Goal: Find specific page/section: Find specific page/section

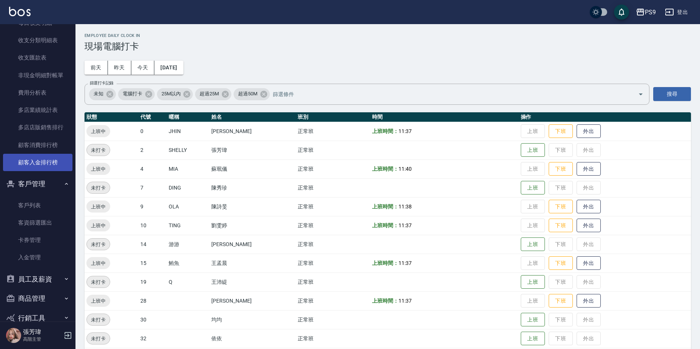
scroll to position [900, 0]
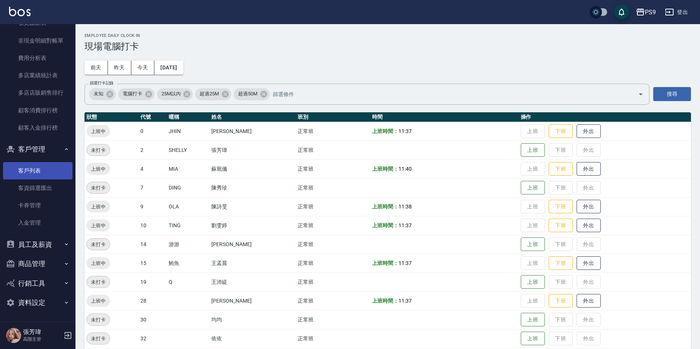
click at [31, 171] on link "客戶列表" at bounding box center [37, 170] width 69 height 17
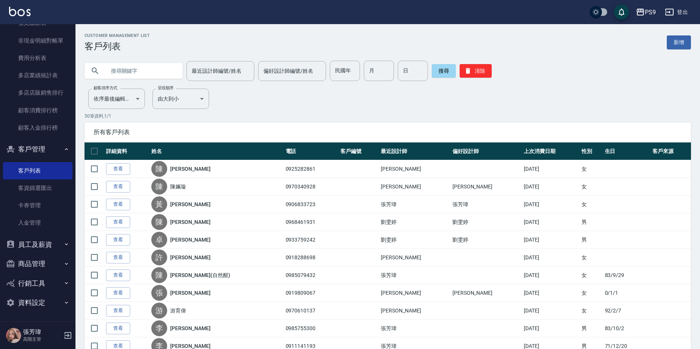
click at [126, 76] on input "text" at bounding box center [141, 71] width 71 height 20
click at [224, 77] on input "最近設計師編號/姓名" at bounding box center [220, 71] width 61 height 13
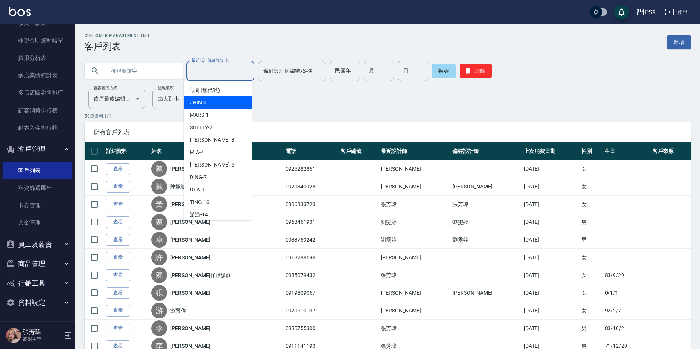
click at [217, 103] on div "JHIN -0" at bounding box center [218, 103] width 68 height 12
type input "JHIN-0"
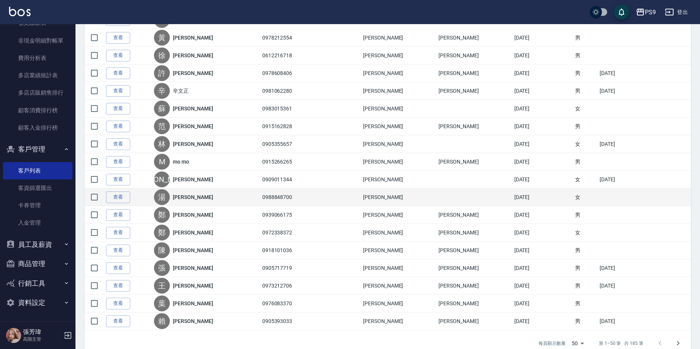
scroll to position [717, 0]
click at [191, 197] on link "[PERSON_NAME]" at bounding box center [193, 197] width 40 height 8
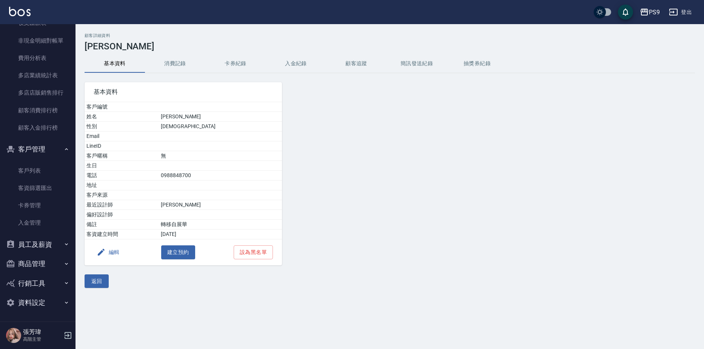
click at [307, 62] on button "入金紀錄" at bounding box center [296, 64] width 60 height 18
